Goal: Information Seeking & Learning: Learn about a topic

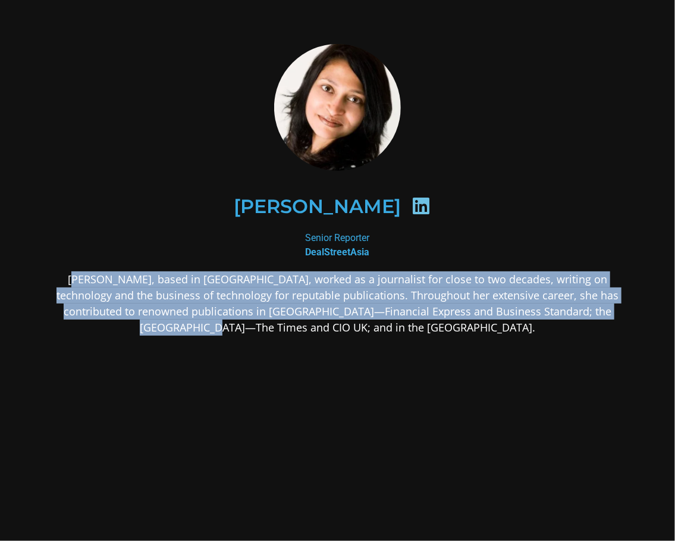
drag, startPoint x: 0, startPoint y: 0, endPoint x: 621, endPoint y: 318, distance: 697.8
click at [621, 318] on p "Kavitha, based in Singapore, worked as a journalist for close to two decades, w…" at bounding box center [338, 303] width 578 height 64
copy p "avitha, based in Singapore, worked as a journalist for close to two decades, wr…"
drag, startPoint x: 160, startPoint y: 402, endPoint x: 298, endPoint y: 147, distance: 290.0
click at [160, 402] on div "Kavitha, based in Singapore, worked as a journalist for close to two decades, w…" at bounding box center [338, 397] width 578 height 252
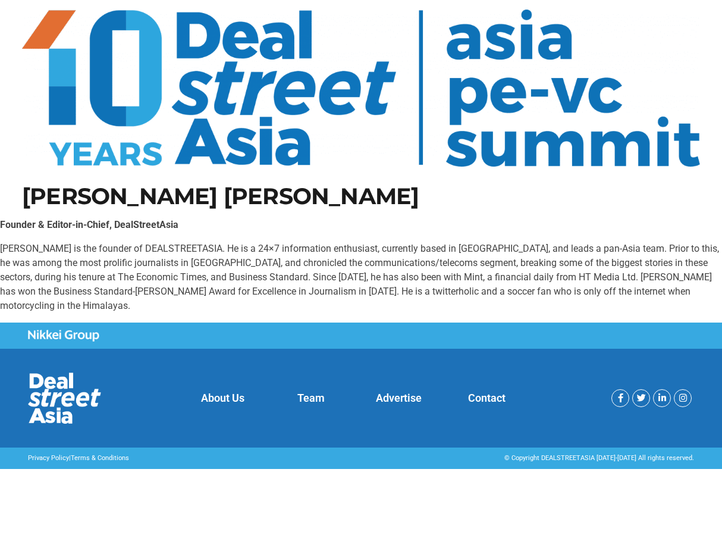
drag, startPoint x: 204, startPoint y: 249, endPoint x: 181, endPoint y: 248, distance: 22.6
click at [204, 249] on p "[PERSON_NAME] is the founder of DEALSTREETASIA. He is a 24×7 information enthus…" at bounding box center [361, 277] width 722 height 71
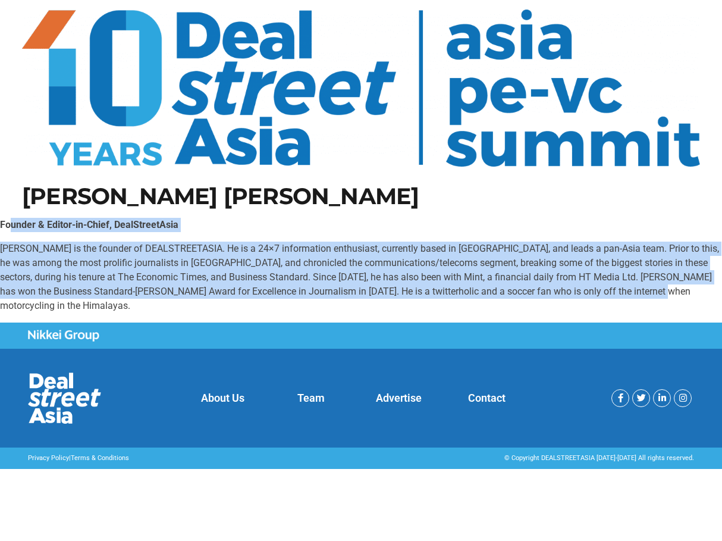
drag, startPoint x: 12, startPoint y: 226, endPoint x: 592, endPoint y: 292, distance: 583.4
click at [592, 292] on div "Founder & Editor-in-Chief, DealStreetAsia [PERSON_NAME] is the founder of DEALS…" at bounding box center [361, 265] width 722 height 95
copy div "under & Editor-in-Chief, DealStreetAsia [PERSON_NAME] is the founder of DEALSTR…"
